Goal: Information Seeking & Learning: Find specific fact

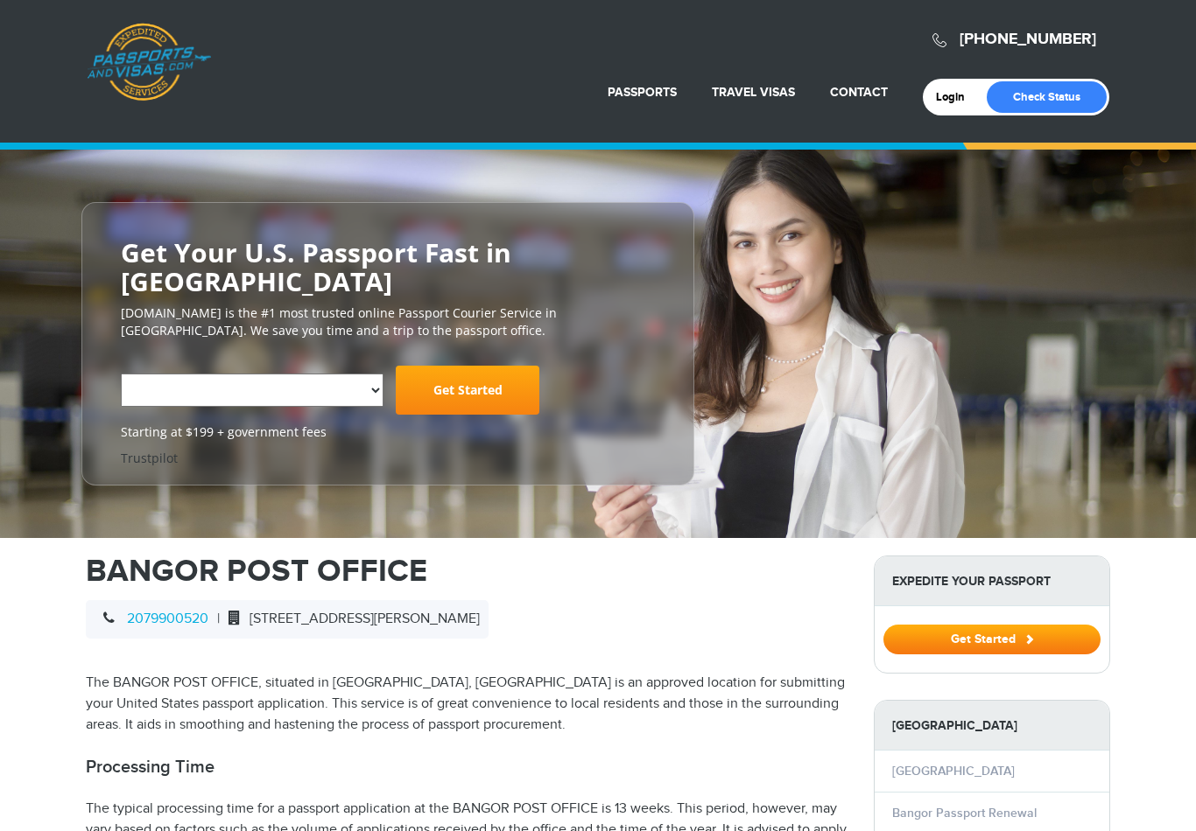
select select "**********"
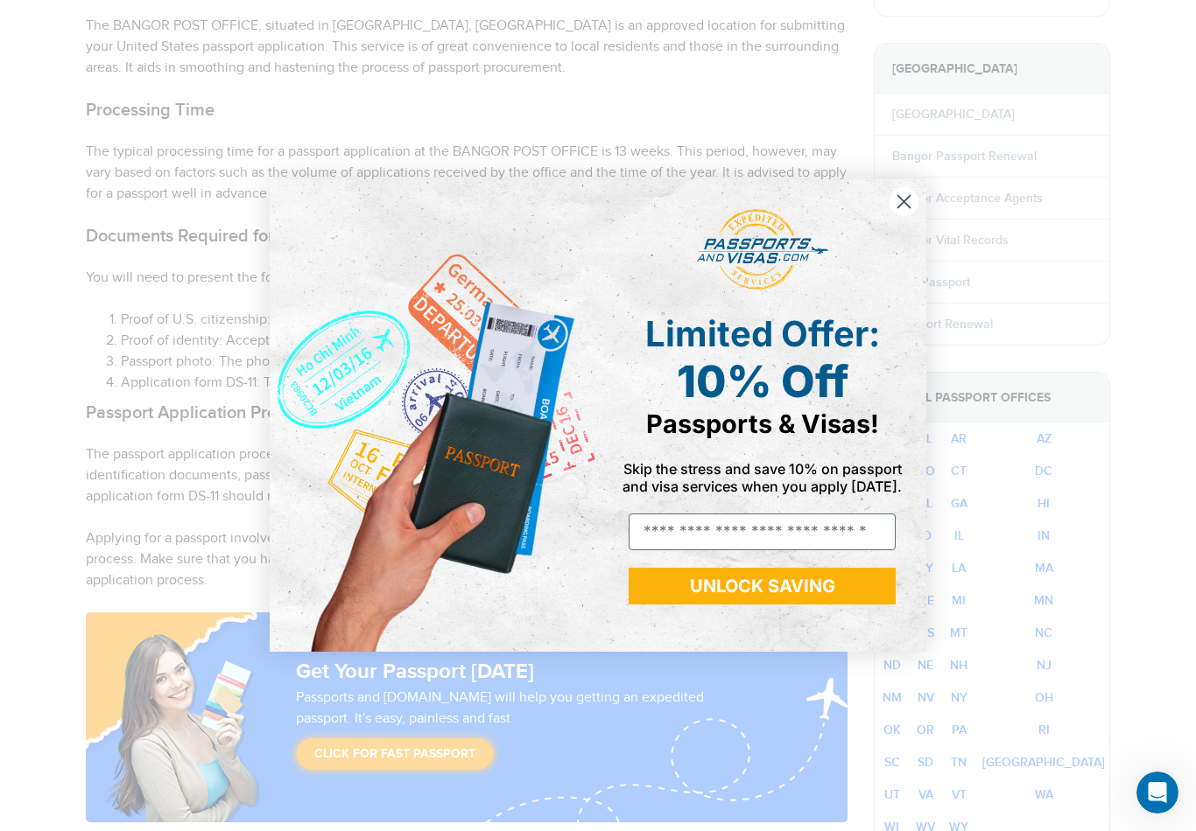
click at [772, 55] on div "Close dialog Limited Offer: 10% Off Passports & Visas! Skip the stress and save…" at bounding box center [598, 415] width 1196 height 831
click at [910, 207] on icon "Close dialog" at bounding box center [904, 202] width 12 height 12
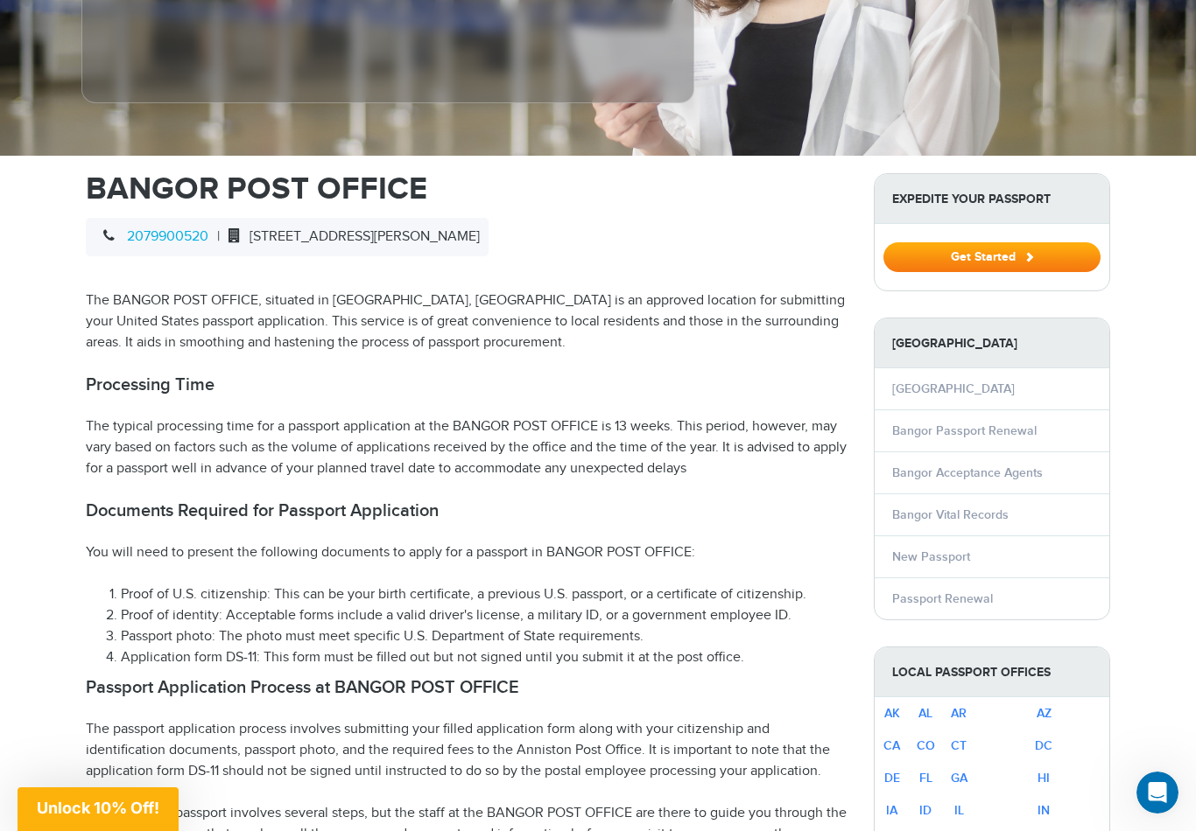
scroll to position [450, 0]
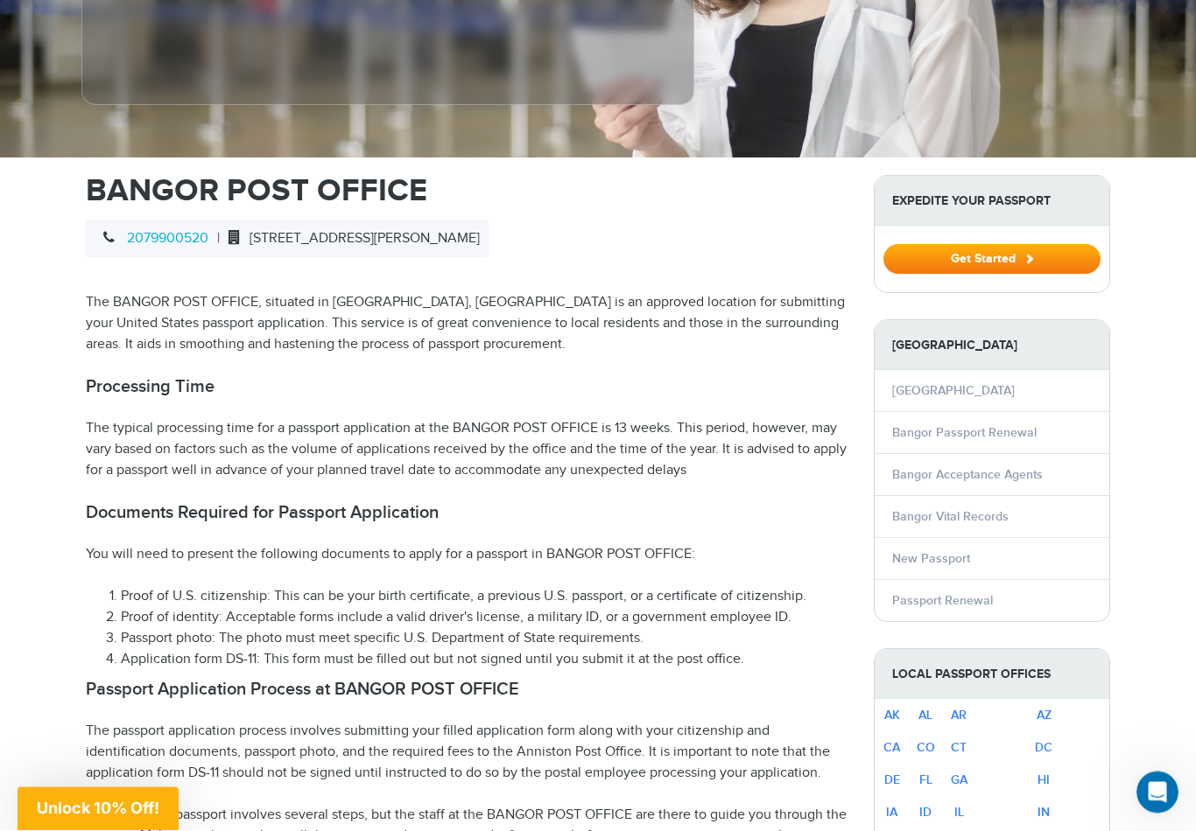
click at [390, 231] on span "73 HAMMOND STREET, BANGOR, ME 4401" at bounding box center [350, 239] width 260 height 17
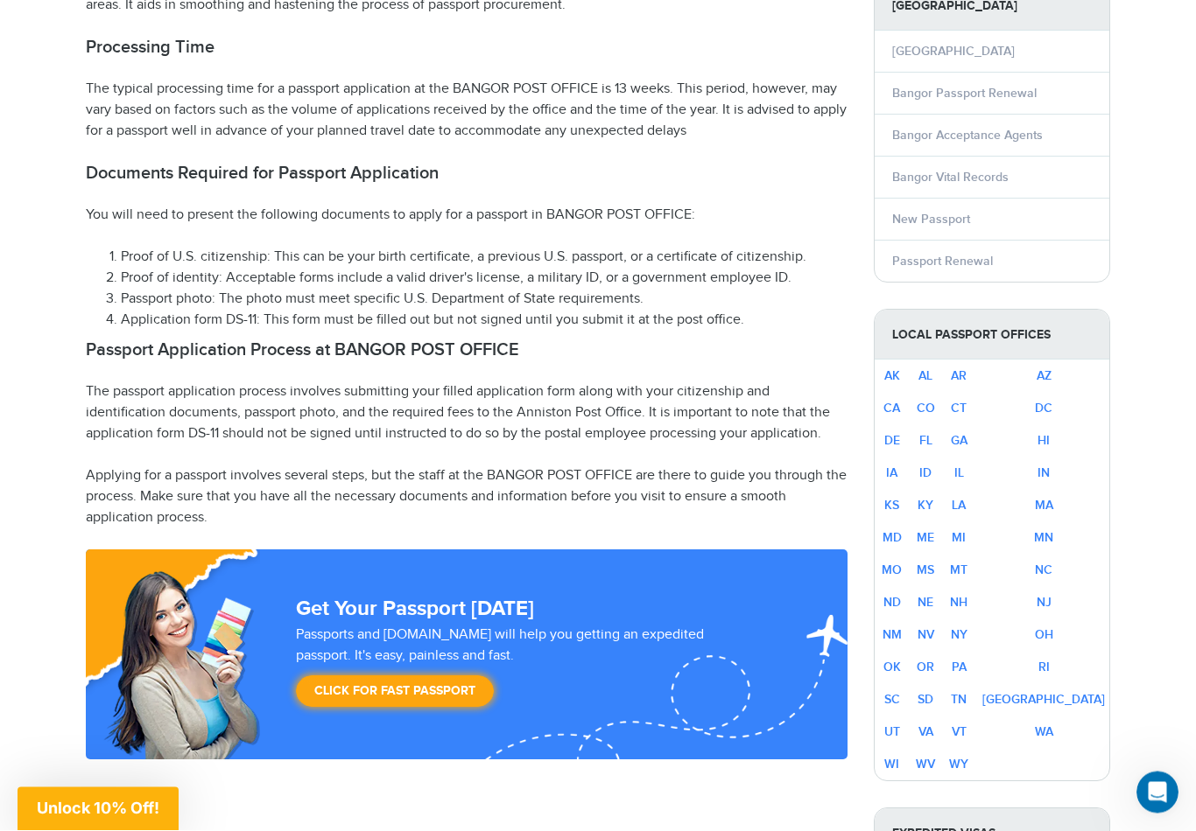
scroll to position [791, 0]
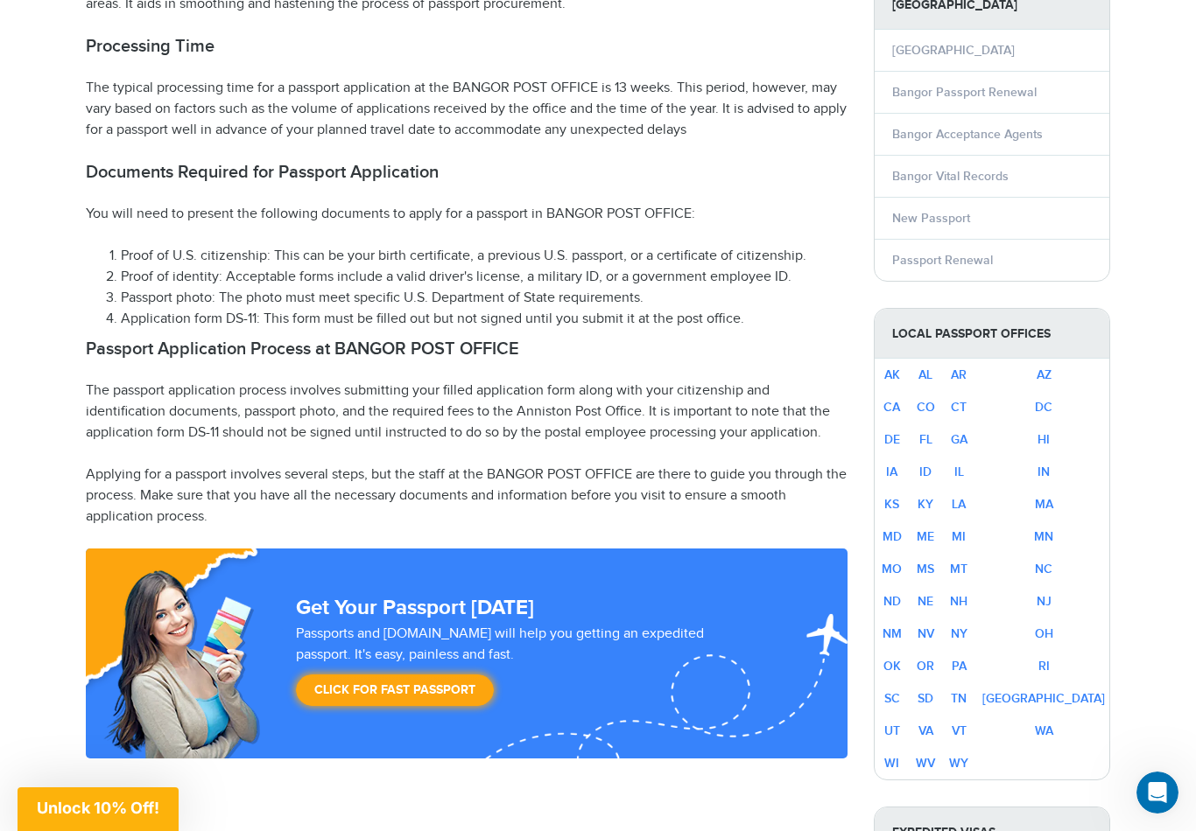
click at [934, 530] on link "ME" at bounding box center [925, 537] width 18 height 15
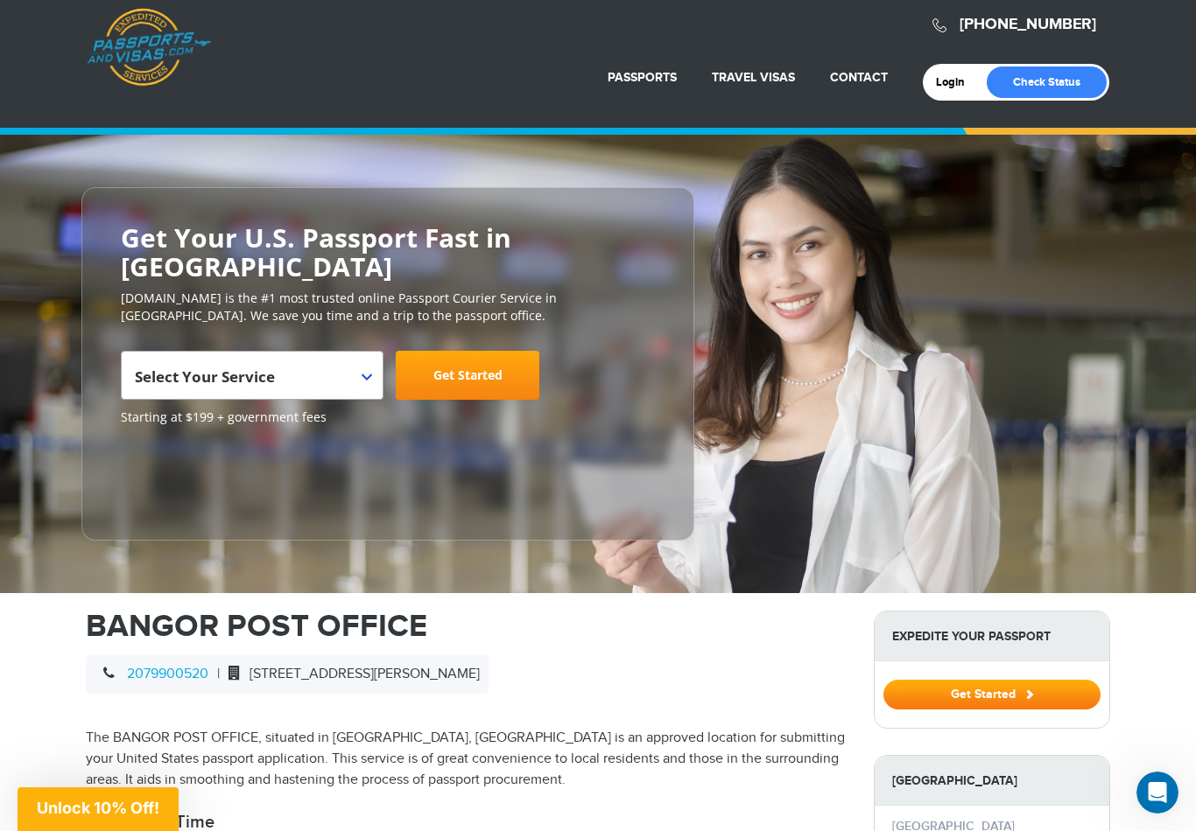
scroll to position [0, 0]
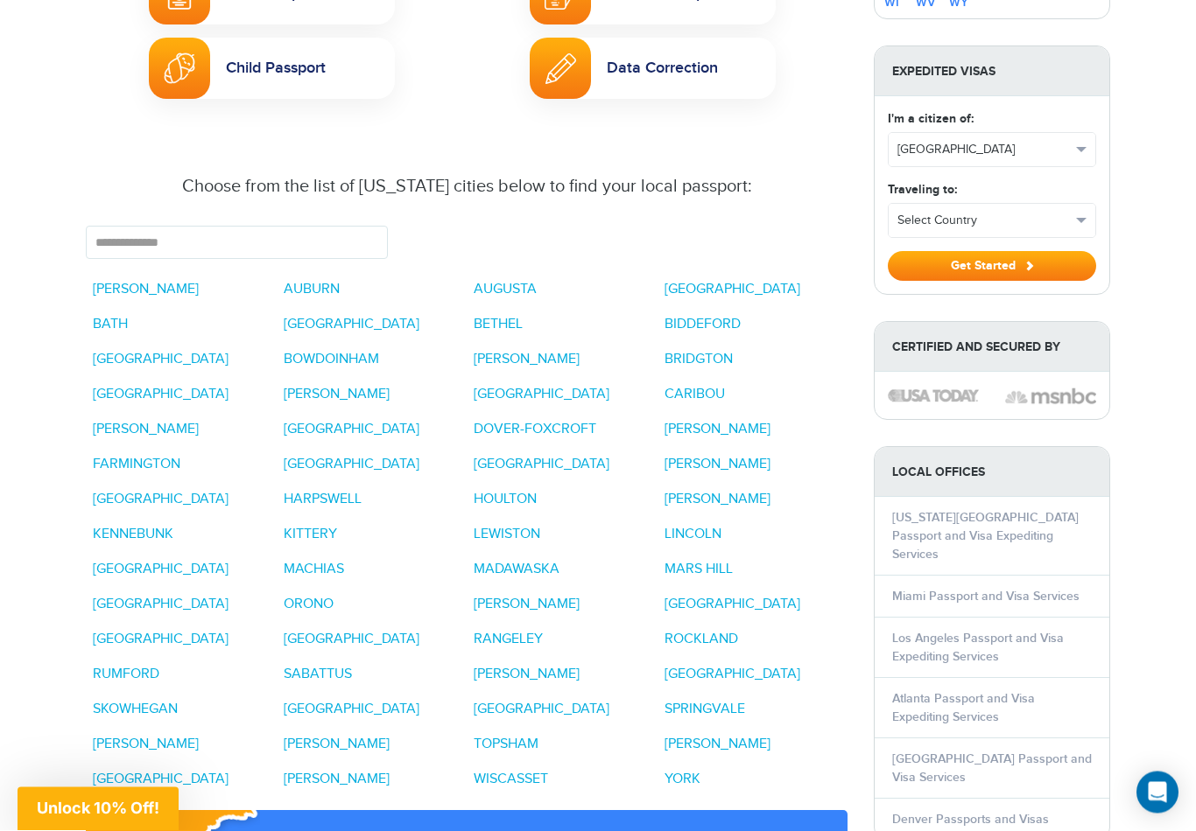
scroll to position [1224, 0]
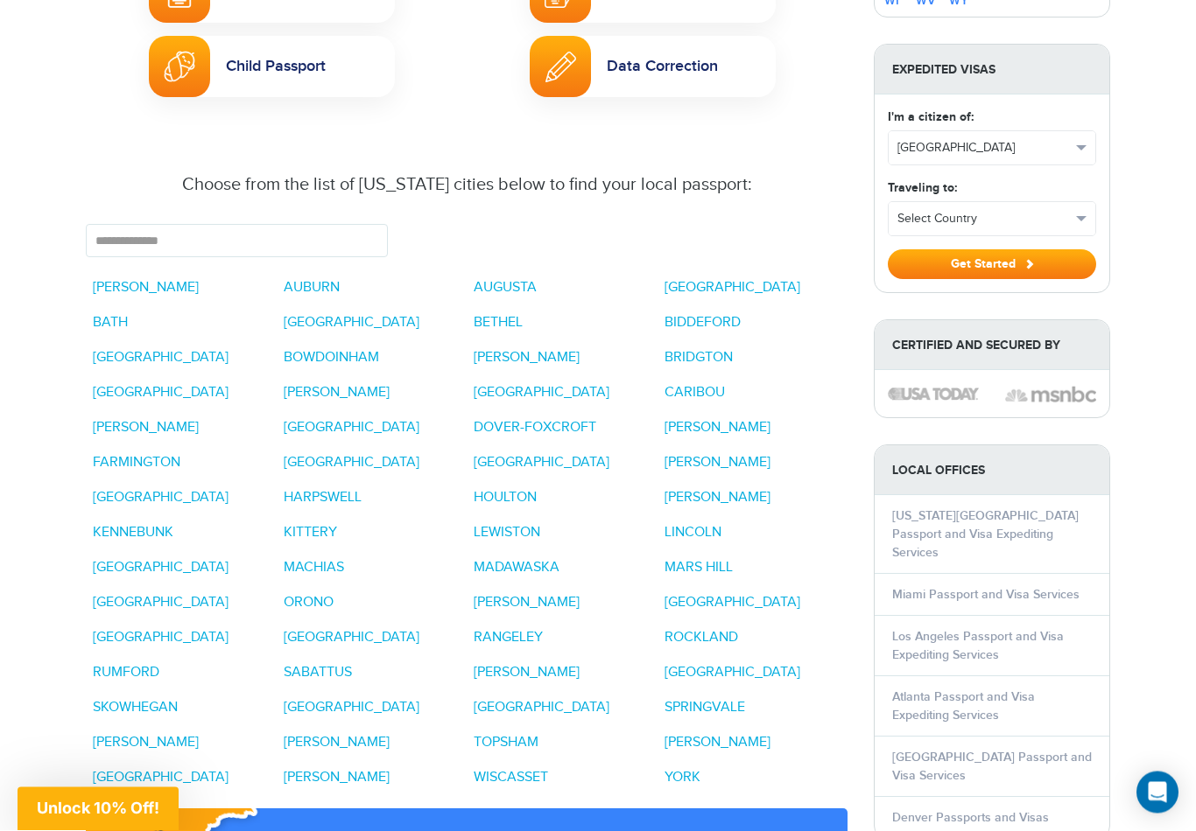
click at [695, 280] on link "[GEOGRAPHIC_DATA]" at bounding box center [732, 288] width 136 height 17
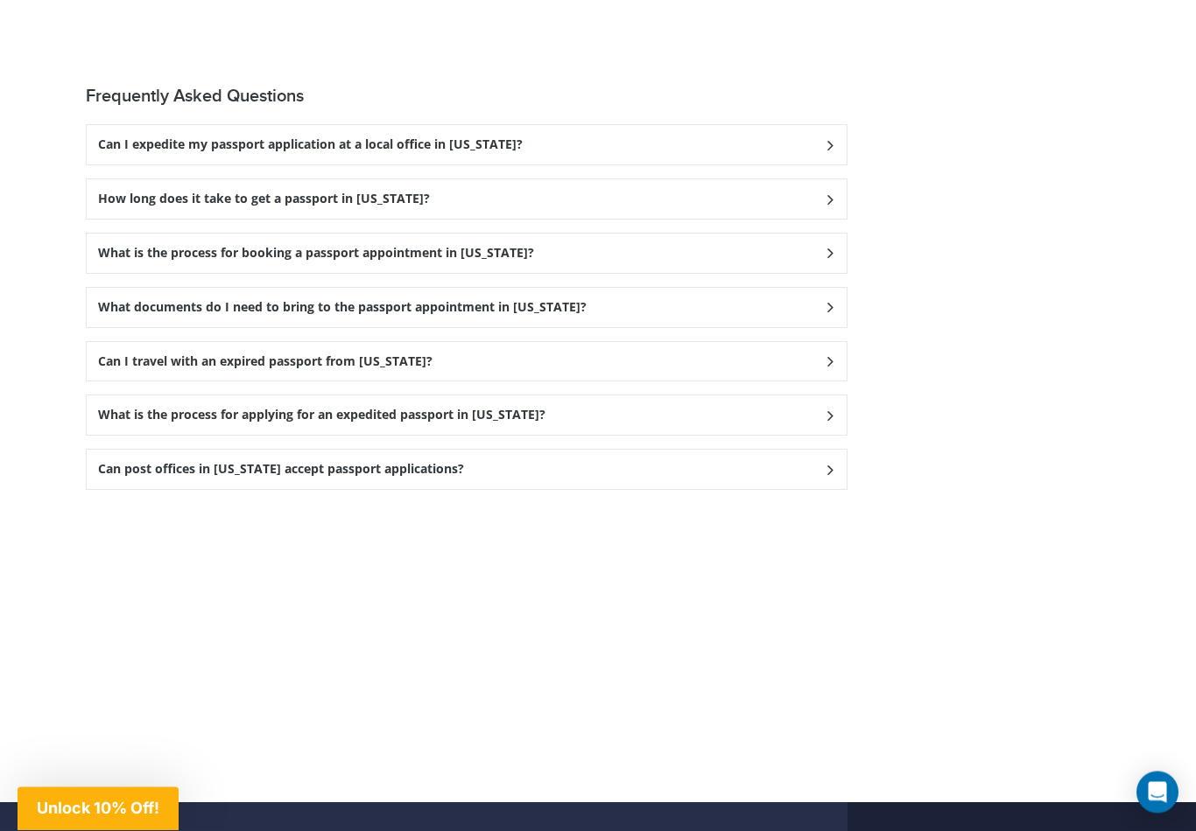
scroll to position [2424, 0]
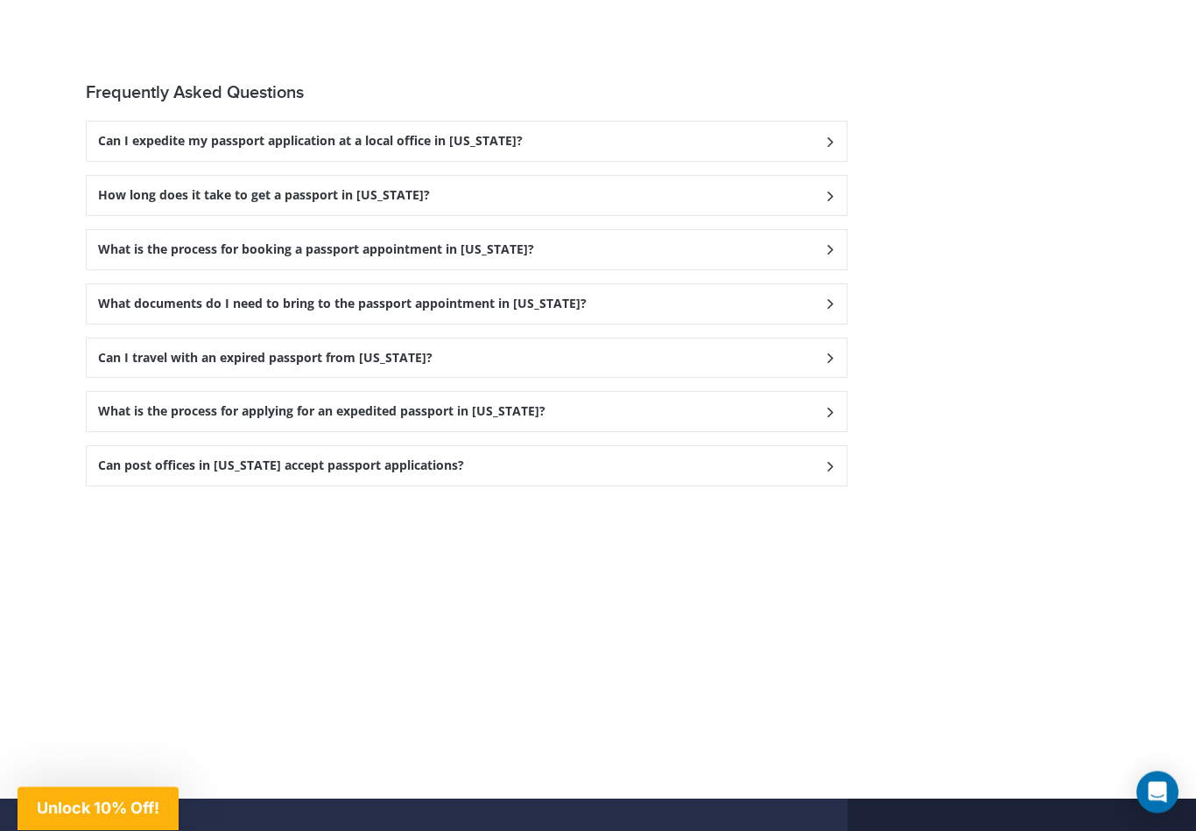
click at [821, 137] on icon at bounding box center [830, 142] width 18 height 11
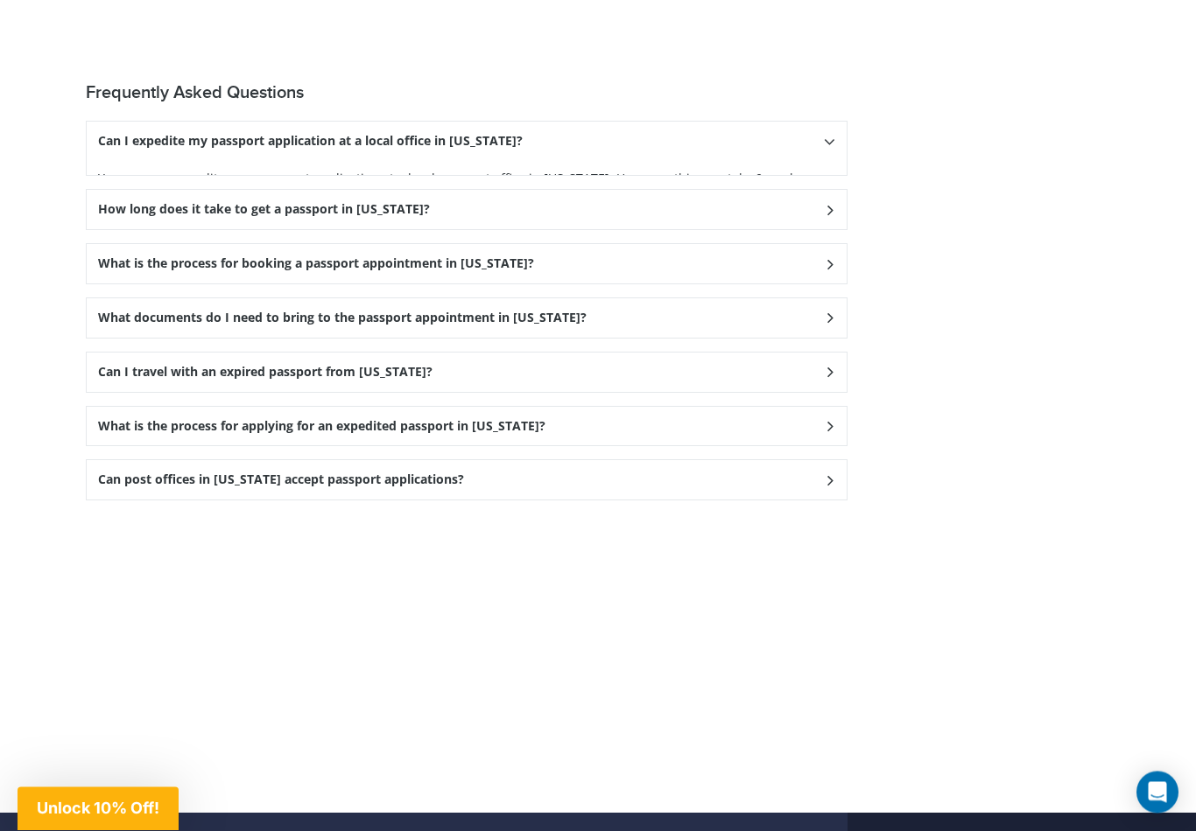
scroll to position [2424, 0]
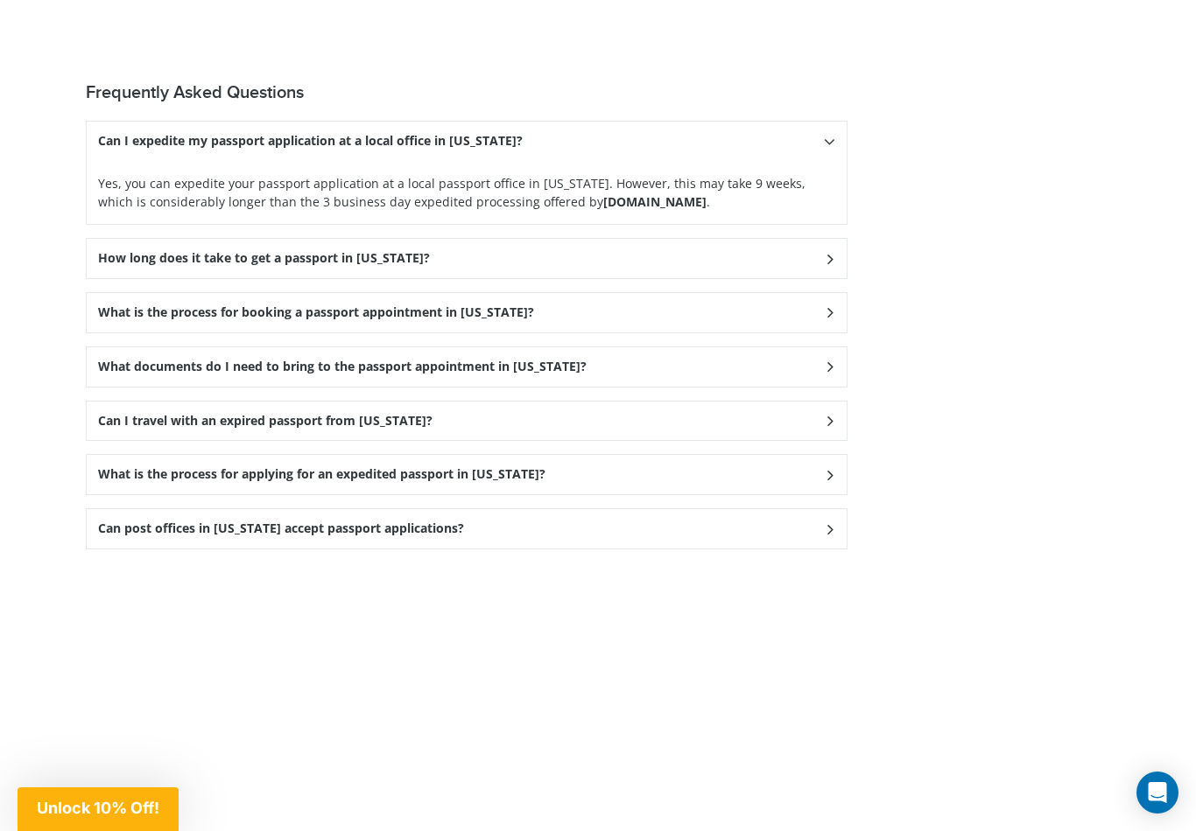
click at [814, 509] on div "Can post offices in [US_STATE] accept passport applications?" at bounding box center [467, 528] width 760 height 39
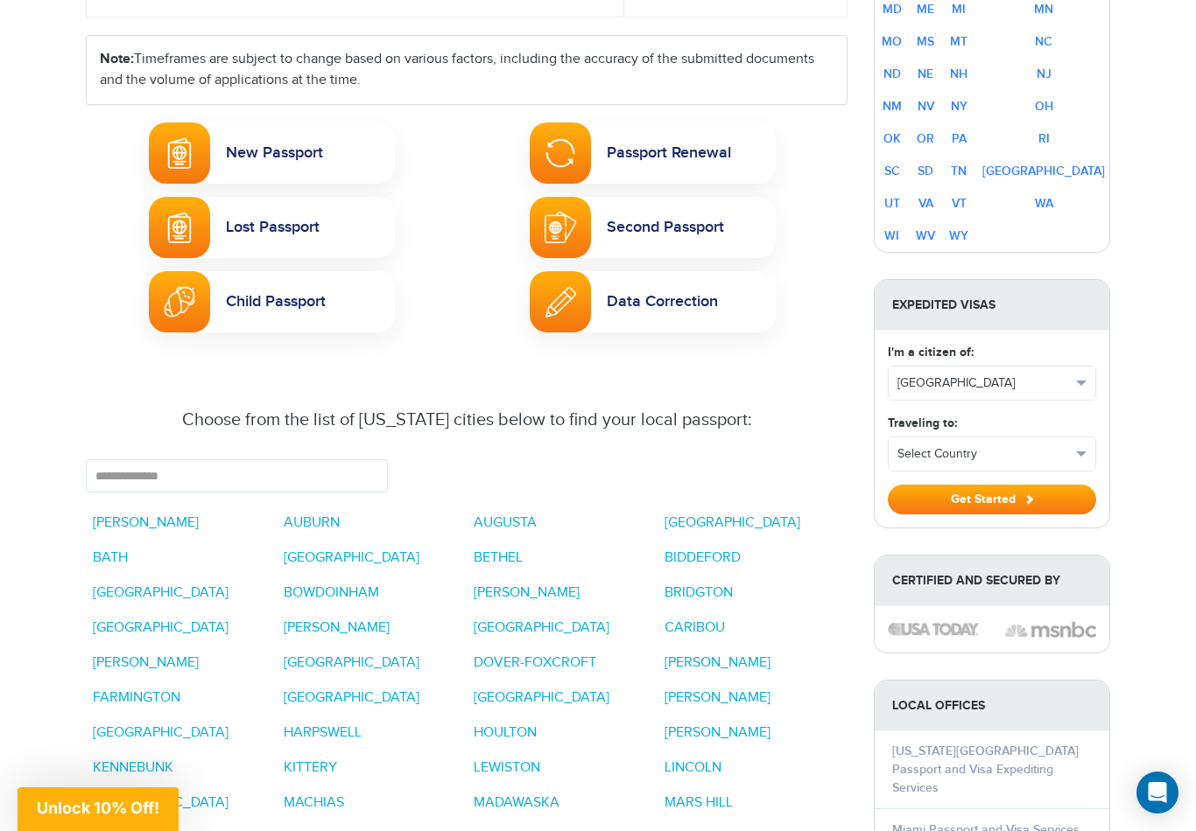
scroll to position [950, 0]
